Goal: Find specific page/section: Find specific page/section

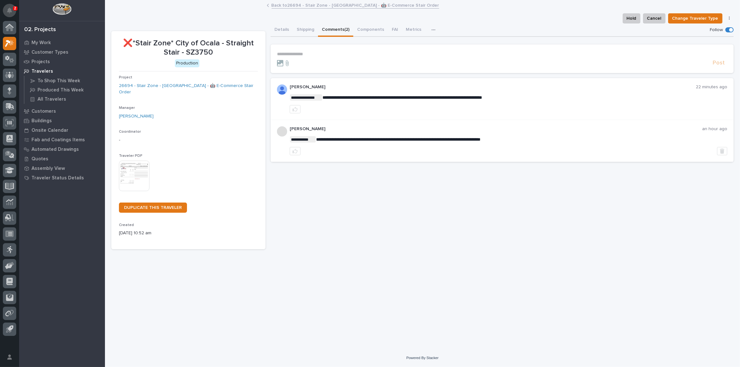
click at [11, 11] on icon "Notifications" at bounding box center [9, 11] width 5 height 6
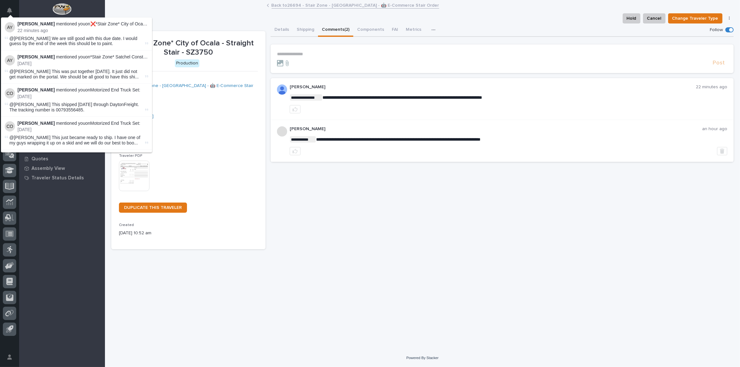
click at [28, 9] on div at bounding box center [62, 10] width 86 height 21
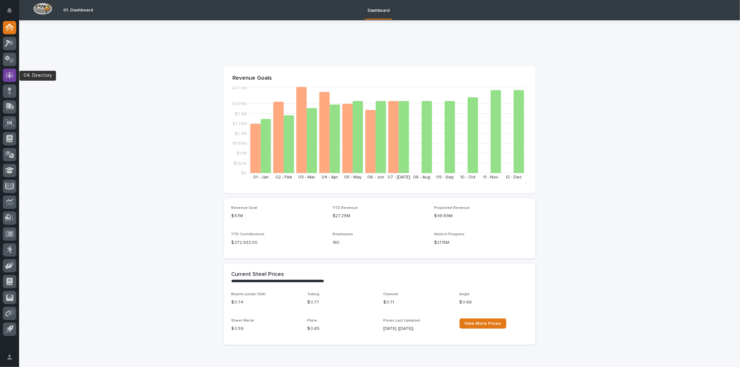
click at [11, 75] on icon at bounding box center [9, 75] width 9 height 6
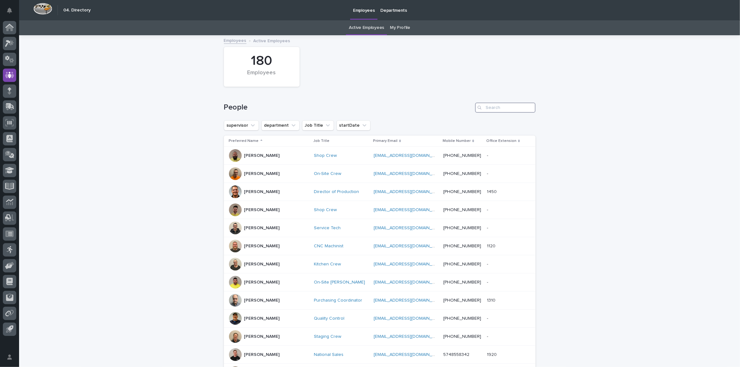
click at [491, 106] on input "Search" at bounding box center [505, 108] width 60 height 10
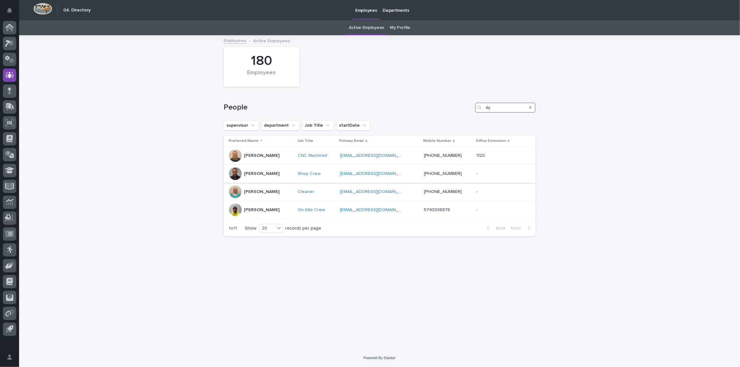
type input "dy"
click at [291, 175] on div "Dylan Schlabach" at bounding box center [261, 174] width 64 height 13
drag, startPoint x: 501, startPoint y: 110, endPoint x: 459, endPoint y: 111, distance: 42.3
click at [459, 111] on div "People dy" at bounding box center [380, 108] width 312 height 10
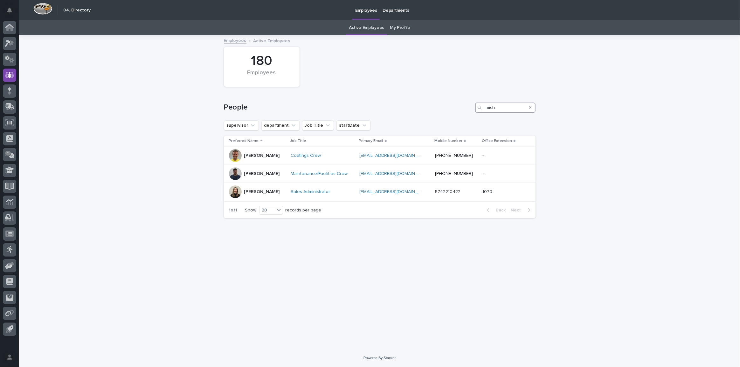
type input "mich"
click at [278, 194] on div "[PERSON_NAME]" at bounding box center [257, 192] width 57 height 13
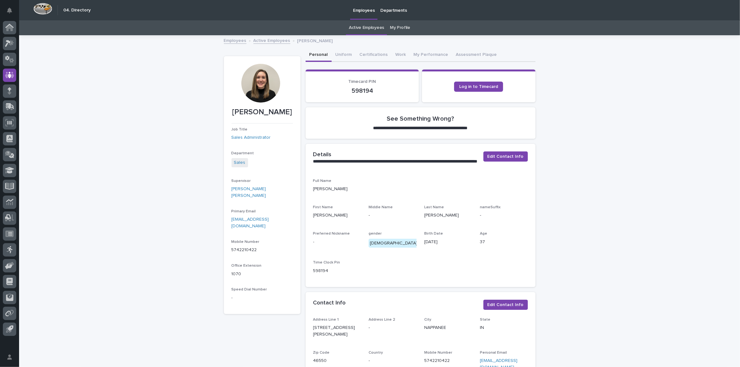
click at [403, 29] on link "My Profile" at bounding box center [400, 27] width 20 height 15
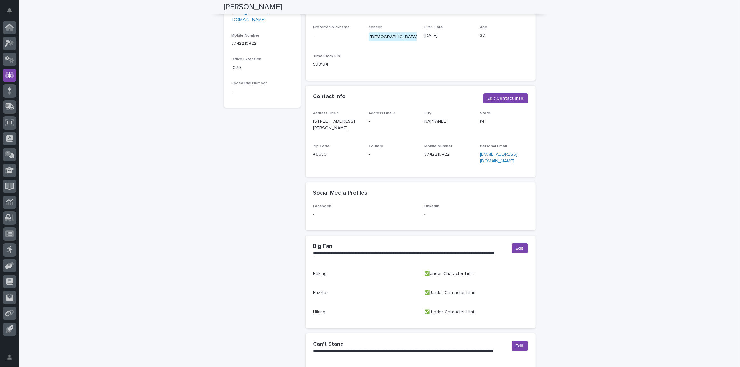
scroll to position [76, 0]
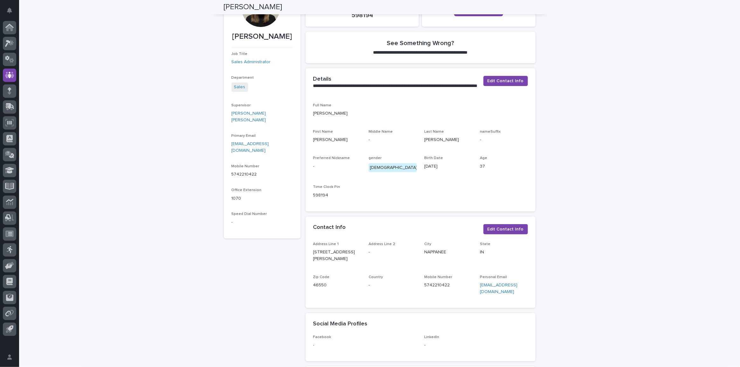
click at [284, 212] on p "Speed Dial Number" at bounding box center [261, 214] width 61 height 4
click at [272, 166] on div "Mobile Number 5742210422" at bounding box center [261, 173] width 61 height 19
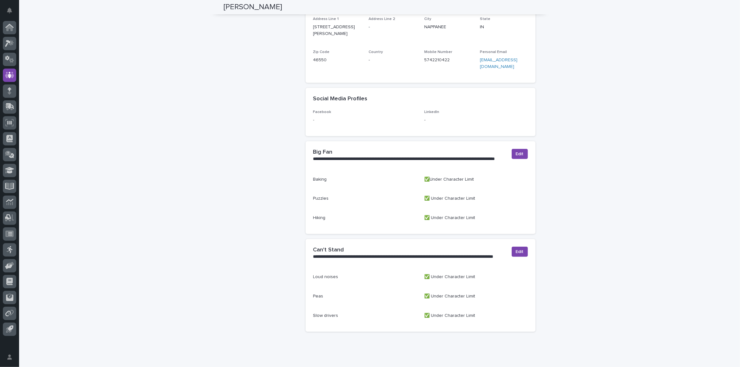
scroll to position [307, 0]
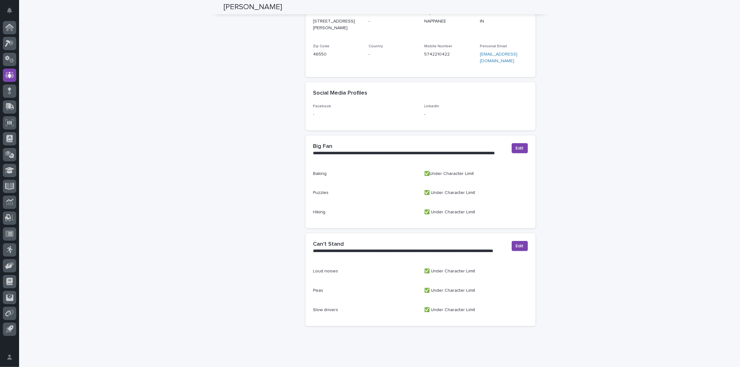
click at [171, 168] on div "**********" at bounding box center [379, 46] width 721 height 634
